Goal: Information Seeking & Learning: Learn about a topic

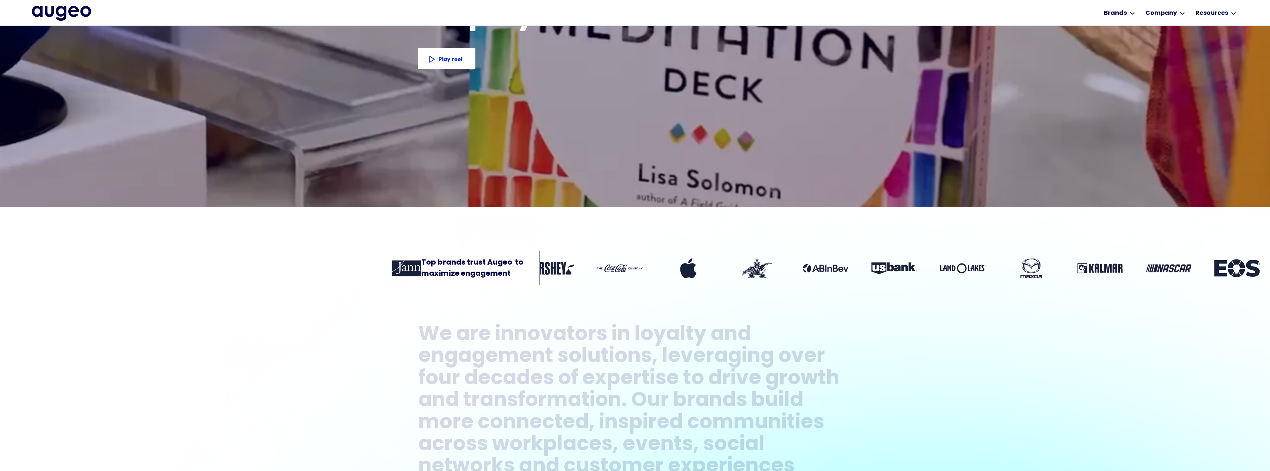
scroll to position [310, 0]
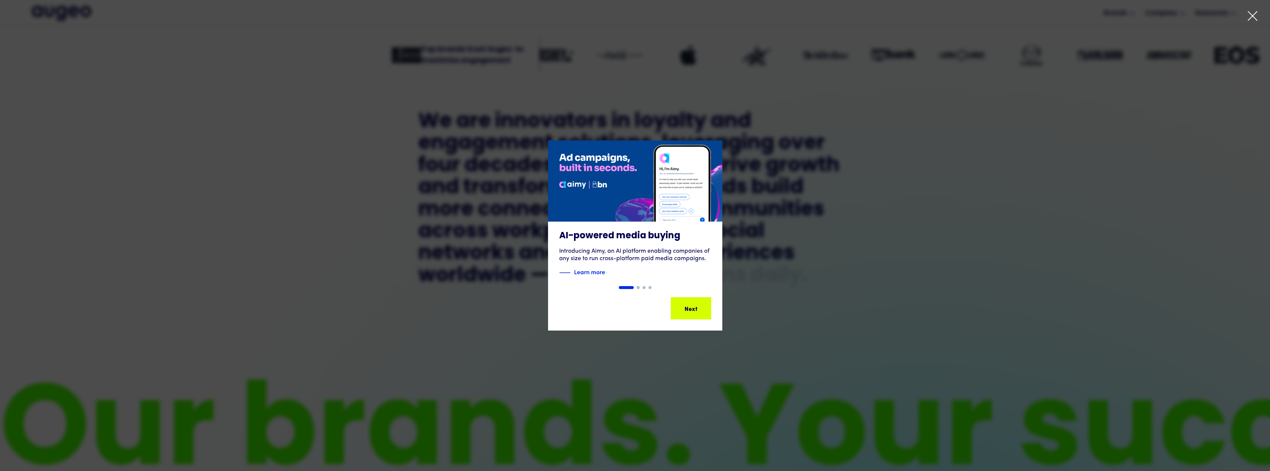
click at [1253, 14] on icon at bounding box center [1252, 15] width 11 height 11
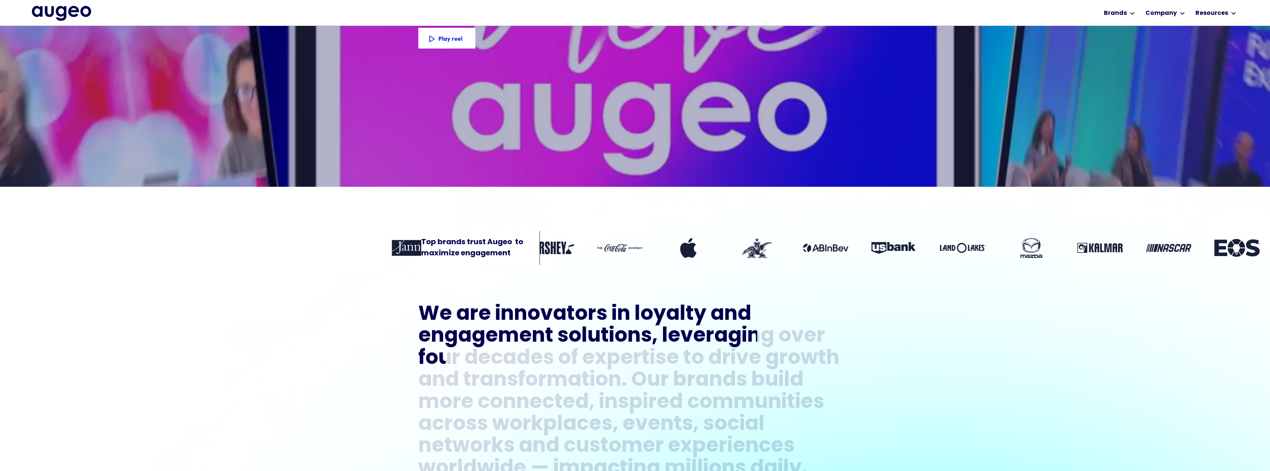
scroll to position [262, 0]
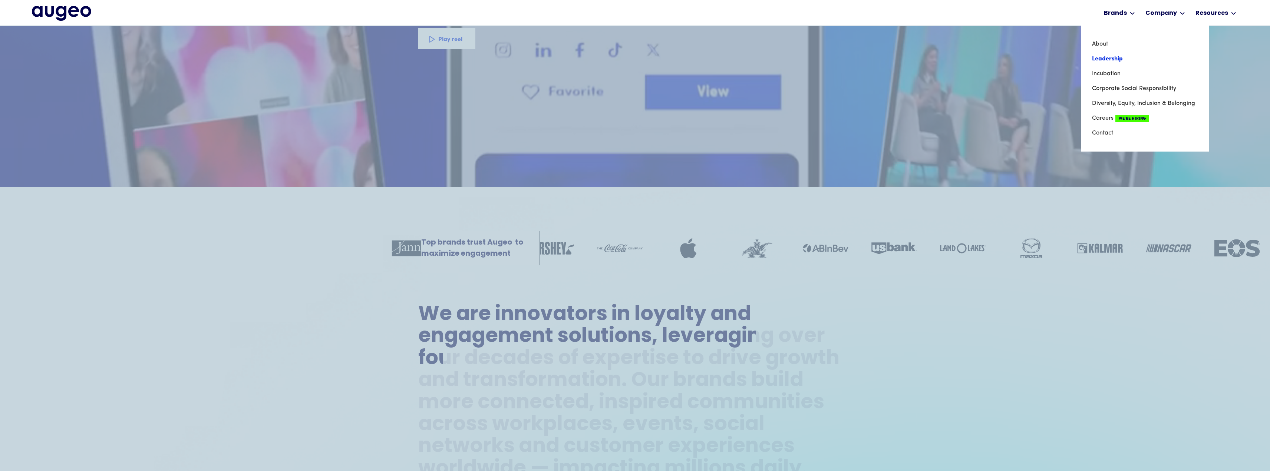
click at [1117, 55] on link "Leadership" at bounding box center [1145, 59] width 106 height 15
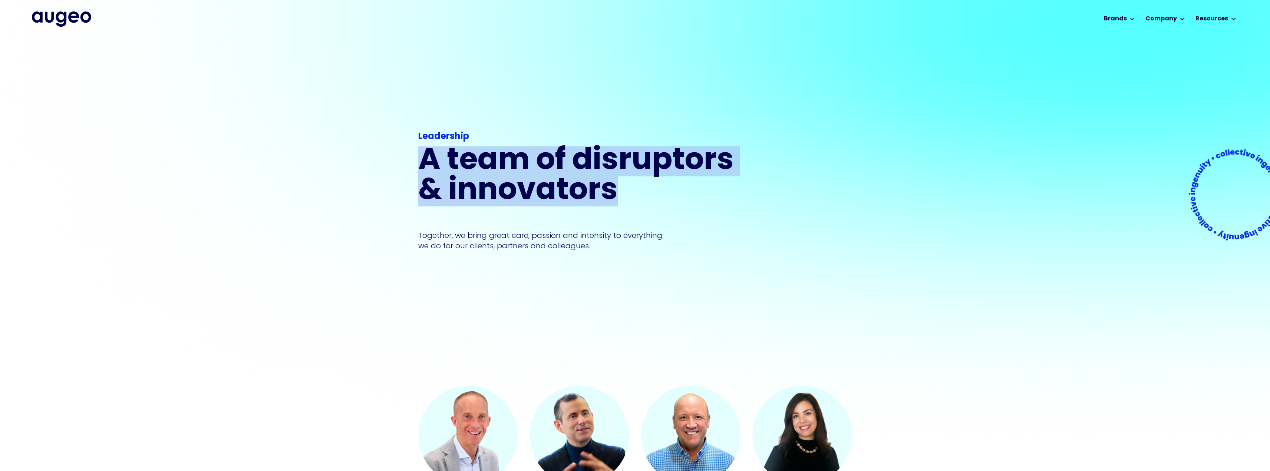
drag, startPoint x: 618, startPoint y: 188, endPoint x: 368, endPoint y: 156, distance: 252.4
click at [368, 156] on div "Leadership A team of disruptors & innovators Together, we bring great care, pas…" at bounding box center [635, 211] width 1270 height 349
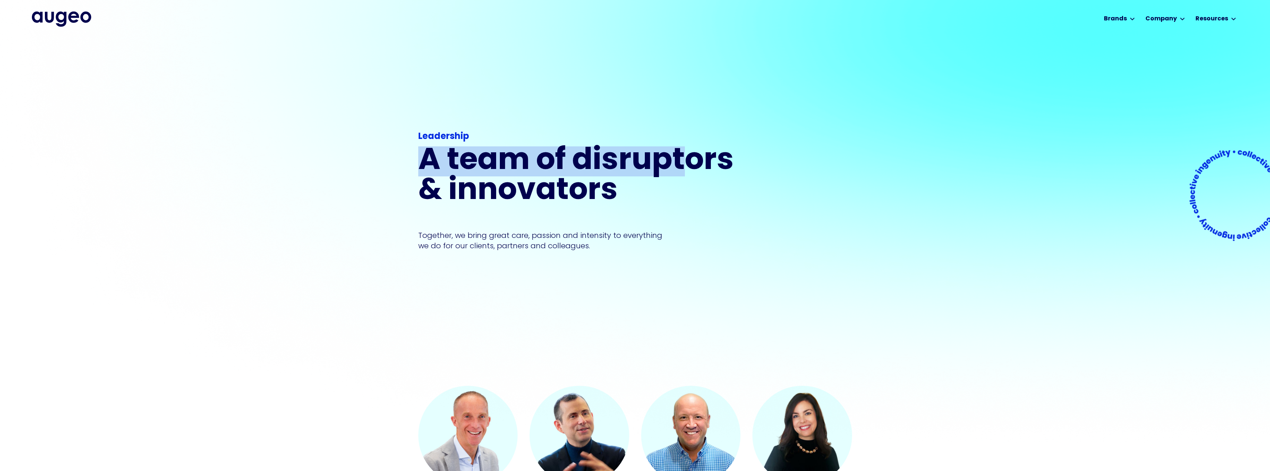
drag, startPoint x: 395, startPoint y: 156, endPoint x: 720, endPoint y: 181, distance: 325.8
click at [707, 180] on div "Leadership A team of disruptors & innovators Together, we bring great care, pas…" at bounding box center [635, 211] width 1270 height 349
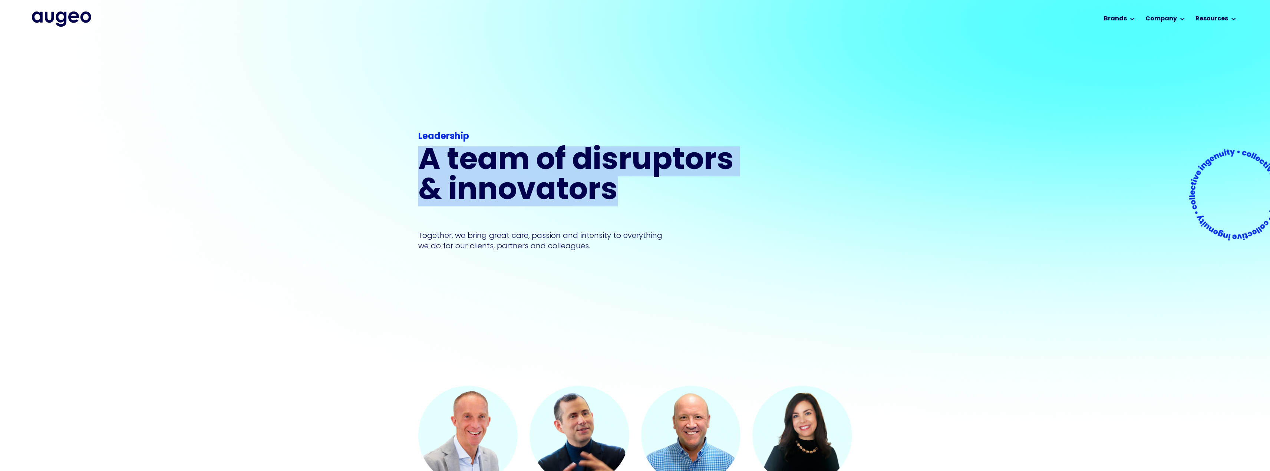
click at [720, 181] on h1 "A team of disruptors & innovators" at bounding box center [578, 176] width 320 height 60
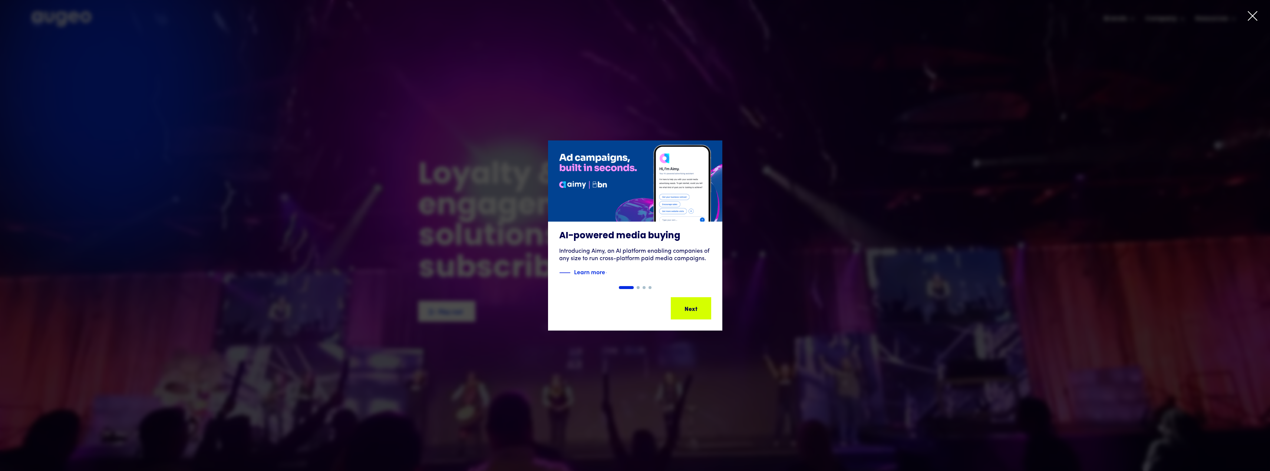
drag, startPoint x: 198, startPoint y: 89, endPoint x: 227, endPoint y: 100, distance: 30.4
